Goal: Task Accomplishment & Management: Use online tool/utility

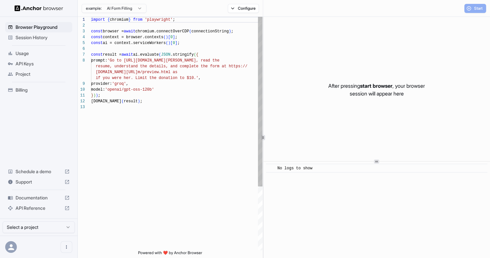
scroll to position [41, 0]
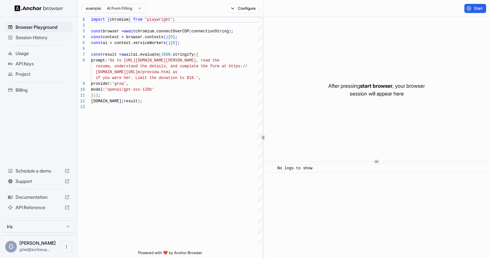
click at [109, 4] on html "Browser Playground Session History Usage API Keys Project Billing Schedule a de…" at bounding box center [245, 129] width 490 height 258
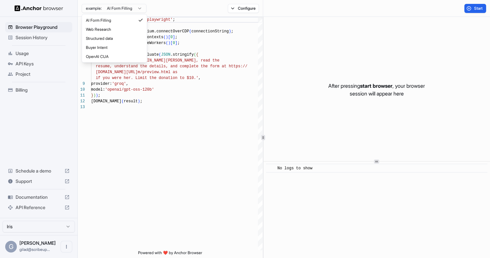
type textarea "**********"
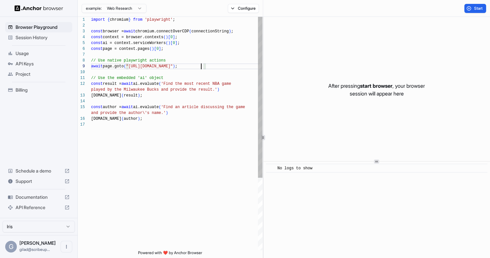
scroll to position [47, 0]
drag, startPoint x: 202, startPoint y: 65, endPoint x: 132, endPoint y: 65, distance: 69.7
click at [132, 65] on div "import { chromium } from 'playwright' ; const browser = await chromium.connectO…" at bounding box center [176, 186] width 171 height 339
drag, startPoint x: 141, startPoint y: 84, endPoint x: 153, endPoint y: 134, distance: 51.7
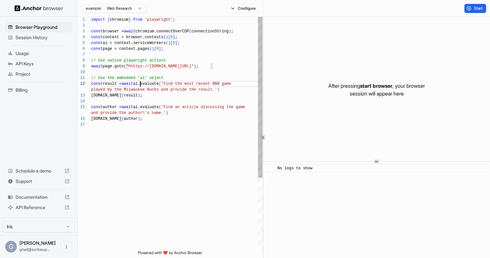
click at [153, 134] on div "import { chromium } from 'playwright' ; const browser = await chromium.connectO…" at bounding box center [176, 186] width 171 height 339
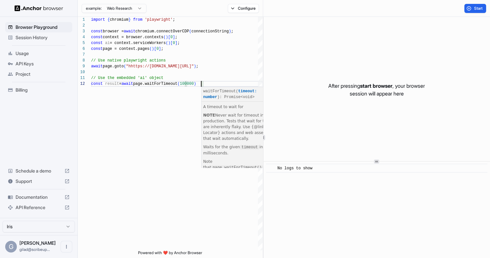
click at [487, 6] on div "Start" at bounding box center [474, 8] width 29 height 9
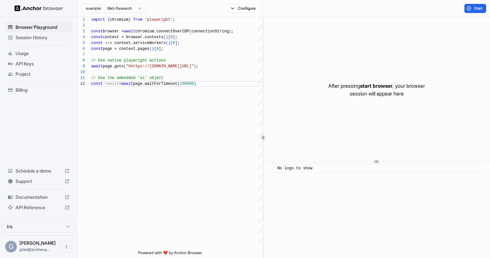
click at [484, 6] on button "Start" at bounding box center [475, 8] width 22 height 9
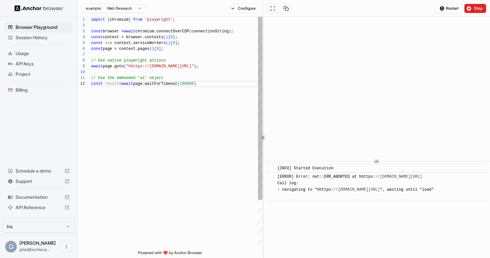
scroll to position [47, 0]
drag, startPoint x: 207, startPoint y: 67, endPoint x: 131, endPoint y: 65, distance: 76.2
click at [131, 65] on div "import { chromium } from 'playwright' ; const browser = await chromium.connectO…" at bounding box center [176, 166] width 171 height 298
click at [136, 66] on div "import { chromium } from 'playwright' ; const browser = await chromium.connectO…" at bounding box center [176, 166] width 171 height 298
type textarea "**********"
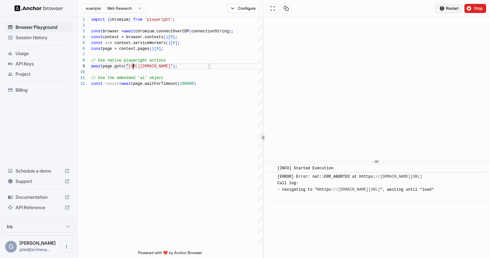
click at [445, 11] on button "Restart" at bounding box center [448, 8] width 27 height 9
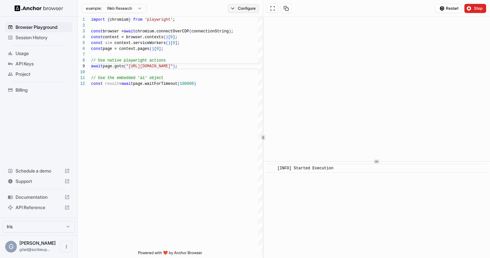
click at [231, 10] on button "Configure" at bounding box center [243, 8] width 31 height 9
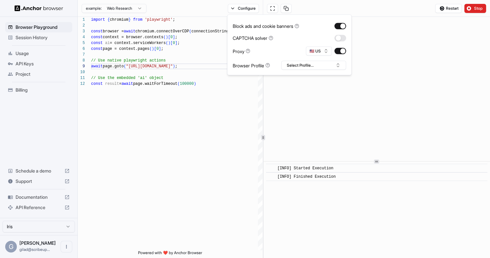
click at [47, 35] on span "Session History" at bounding box center [43, 37] width 54 height 6
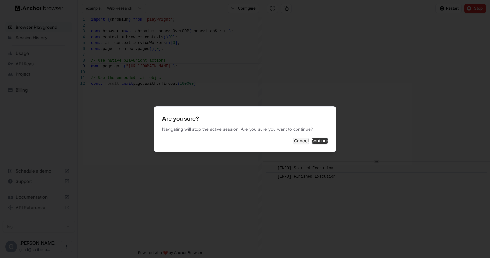
click at [322, 138] on button "Continue" at bounding box center [320, 141] width 16 height 6
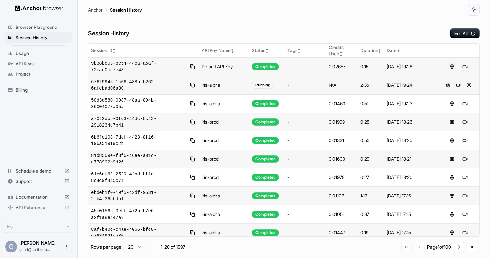
click at [449, 67] on button at bounding box center [452, 67] width 8 height 8
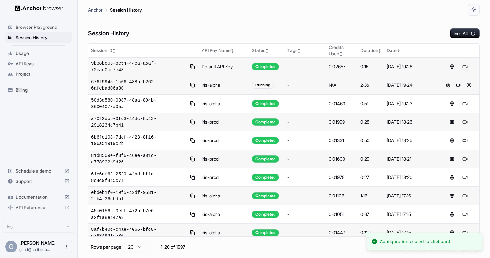
click at [465, 66] on button at bounding box center [465, 67] width 8 height 8
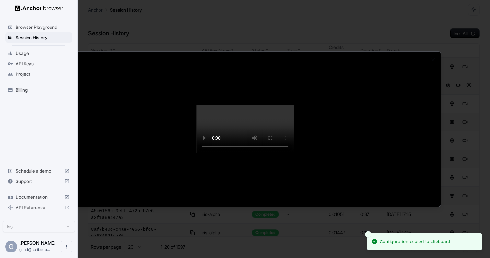
click at [461, 169] on div at bounding box center [245, 129] width 490 height 258
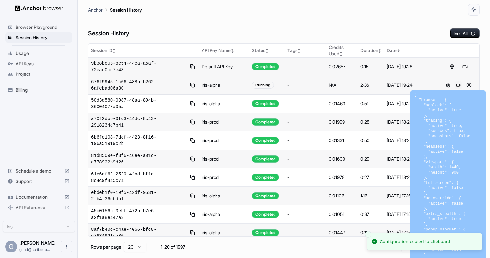
click at [457, 84] on button at bounding box center [459, 85] width 8 height 8
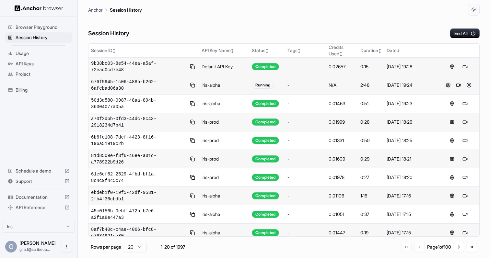
click at [449, 85] on button at bounding box center [448, 85] width 8 height 8
click at [464, 67] on button at bounding box center [465, 67] width 8 height 8
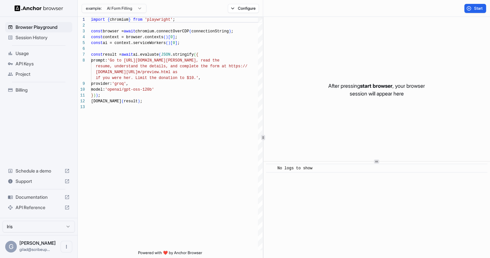
click at [38, 41] on span "Session History" at bounding box center [43, 37] width 54 height 6
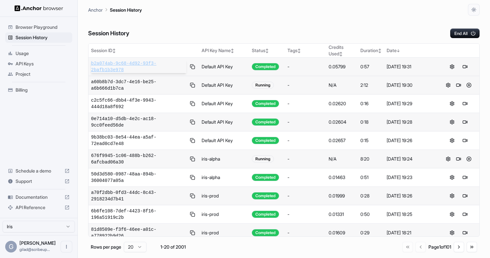
click at [145, 64] on span "b2a074ab-9c68-4d92-93f3-2bafb1b3e978" at bounding box center [138, 66] width 95 height 13
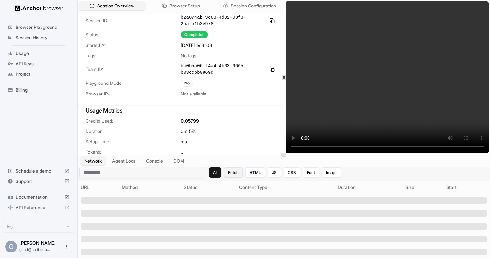
click at [238, 174] on button "Fetch" at bounding box center [233, 173] width 19 height 10
click at [285, 154] on circle at bounding box center [285, 154] width 0 height 0
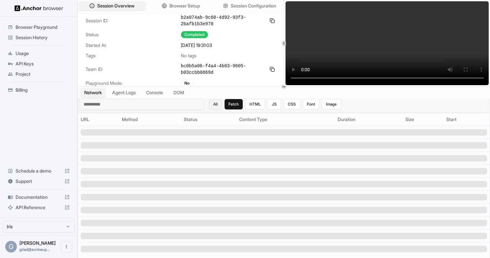
click at [221, 102] on button "All" at bounding box center [215, 104] width 13 height 10
click at [240, 105] on button "Fetch" at bounding box center [233, 104] width 19 height 10
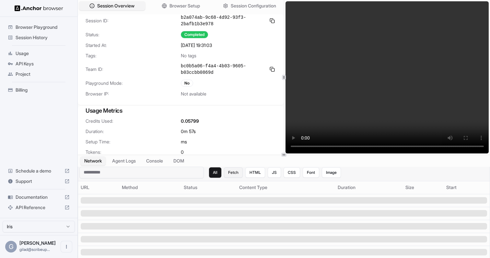
click at [237, 174] on button "Fetch" at bounding box center [233, 173] width 19 height 10
click at [257, 173] on button "HTML" at bounding box center [255, 173] width 20 height 10
click at [287, 172] on button "CSS" at bounding box center [292, 173] width 17 height 10
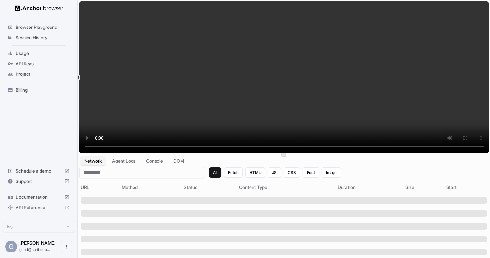
click at [60, 81] on div "Browser Playground Session History Usage API Keys Project Billing Schedule a de…" at bounding box center [245, 129] width 490 height 258
click at [60, 81] on ul "Browser Playground Session History Usage API Keys Project Billing" at bounding box center [39, 58] width 72 height 78
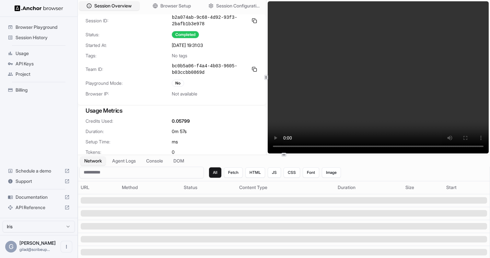
click at [267, 85] on div "Session Overview Browser Setup Session Configuration Session ID: b2a074ab-9c68-…" at bounding box center [284, 77] width 412 height 155
click at [231, 178] on div "All Fetch HTML JS CSS Font Image" at bounding box center [283, 173] width 409 height 12
click at [234, 175] on button "Fetch" at bounding box center [233, 173] width 19 height 10
click at [253, 173] on button "HTML" at bounding box center [255, 173] width 20 height 10
click at [57, 39] on span "Session History" at bounding box center [43, 37] width 54 height 6
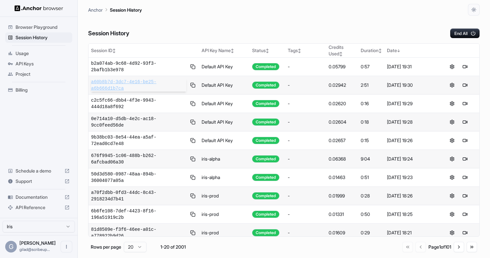
click at [120, 84] on span "a60b8b7d-3dc7-4e16-be25-a6b666d1b7ca" at bounding box center [138, 85] width 95 height 13
click at [362, 13] on div "Anchor Session History" at bounding box center [283, 8] width 391 height 16
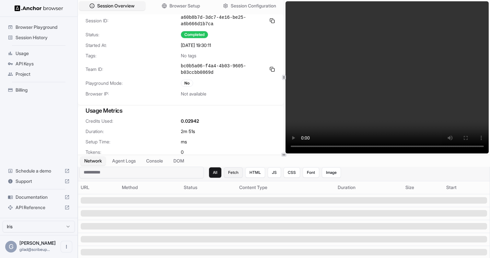
click at [233, 174] on button "Fetch" at bounding box center [233, 173] width 19 height 10
click at [268, 172] on button "JS" at bounding box center [274, 173] width 13 height 10
click at [284, 171] on button "CSS" at bounding box center [292, 173] width 17 height 10
click at [318, 168] on button "Font" at bounding box center [311, 173] width 17 height 10
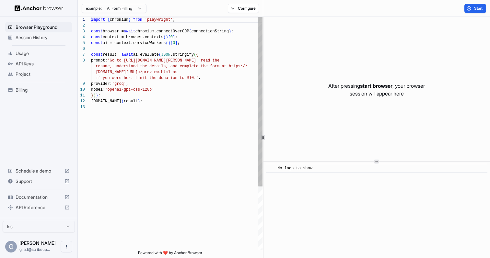
scroll to position [41, 0]
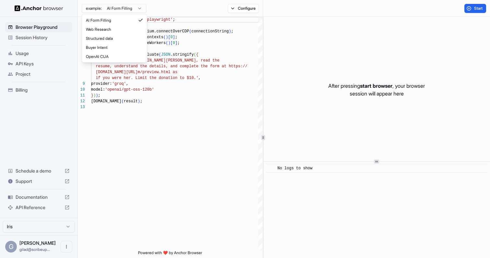
click at [124, 6] on html "Browser Playground Session History Usage API Keys Project Billing Schedule a de…" at bounding box center [245, 129] width 490 height 258
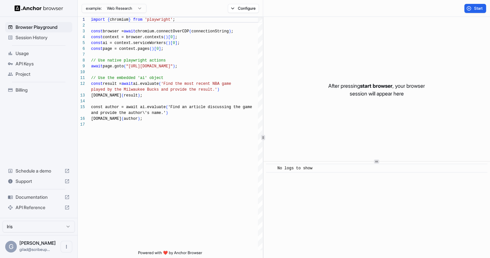
type textarea "**********"
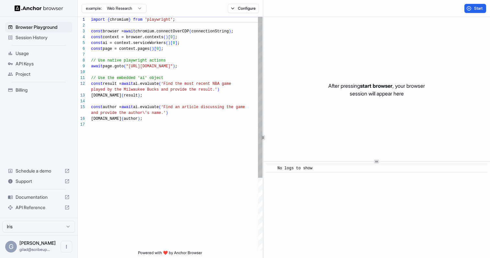
scroll to position [47, 0]
drag, startPoint x: 201, startPoint y: 66, endPoint x: 130, endPoint y: 66, distance: 70.6
click at [130, 66] on div "import { chromium } from 'playwright' ; const browser = await chromium.connectO…" at bounding box center [176, 186] width 171 height 339
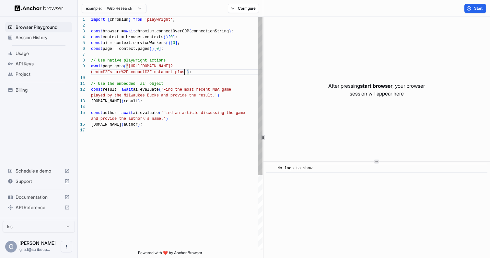
scroll to position [12, 0]
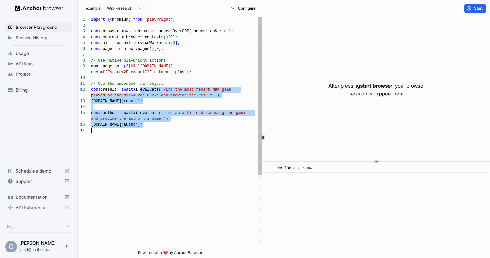
drag, startPoint x: 151, startPoint y: 121, endPoint x: 156, endPoint y: 141, distance: 21.0
click at [156, 141] on div "import { chromium } from 'playwright' ; const browser = await chromium.connectO…" at bounding box center [176, 189] width 171 height 344
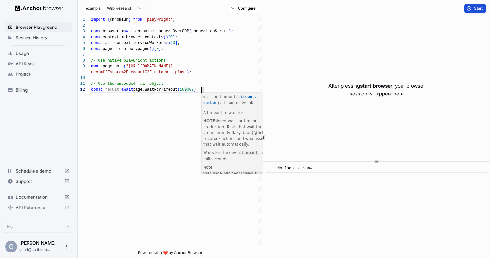
type textarea "**********"
click at [479, 8] on span "Start" at bounding box center [478, 8] width 9 height 5
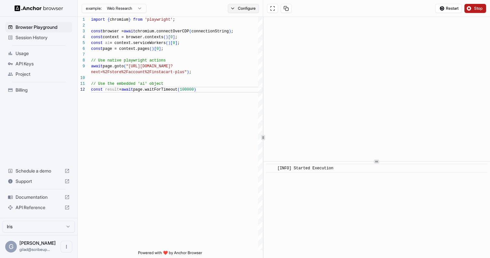
click at [250, 7] on button "Configure" at bounding box center [243, 8] width 31 height 9
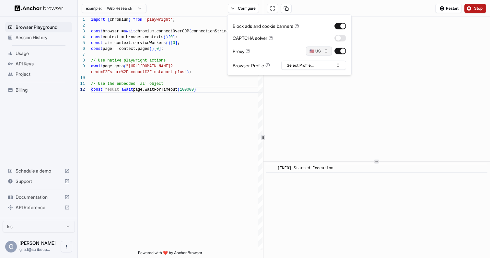
click at [314, 52] on button "🇺🇸 US" at bounding box center [319, 51] width 26 height 9
click at [479, 8] on span "Stop" at bounding box center [478, 8] width 9 height 5
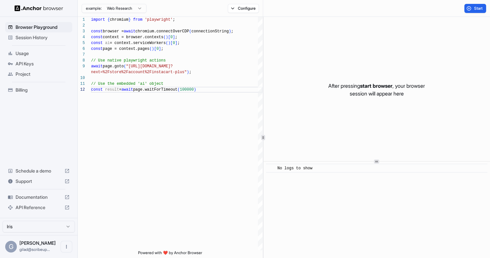
click at [52, 36] on span "Session History" at bounding box center [43, 37] width 54 height 6
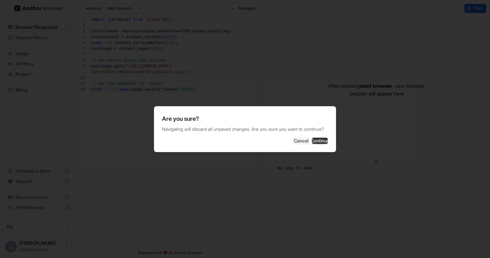
click at [319, 144] on button "Continue" at bounding box center [320, 141] width 16 height 6
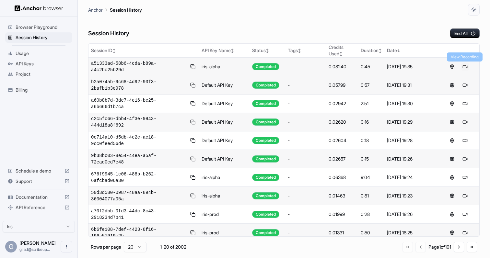
click at [464, 68] on button at bounding box center [465, 67] width 8 height 8
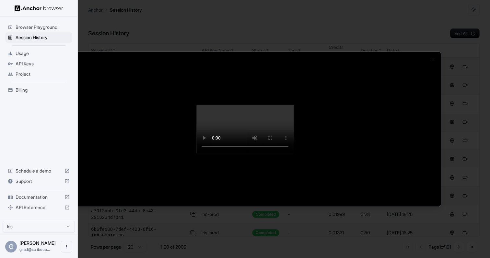
click at [466, 147] on div at bounding box center [245, 129] width 490 height 258
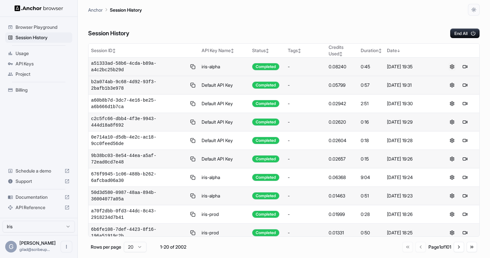
click at [451, 65] on button at bounding box center [452, 67] width 8 height 8
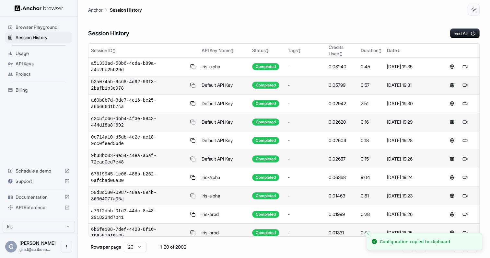
click at [467, 89] on button at bounding box center [465, 85] width 8 height 8
